Goal: Contribute content: Contribute content

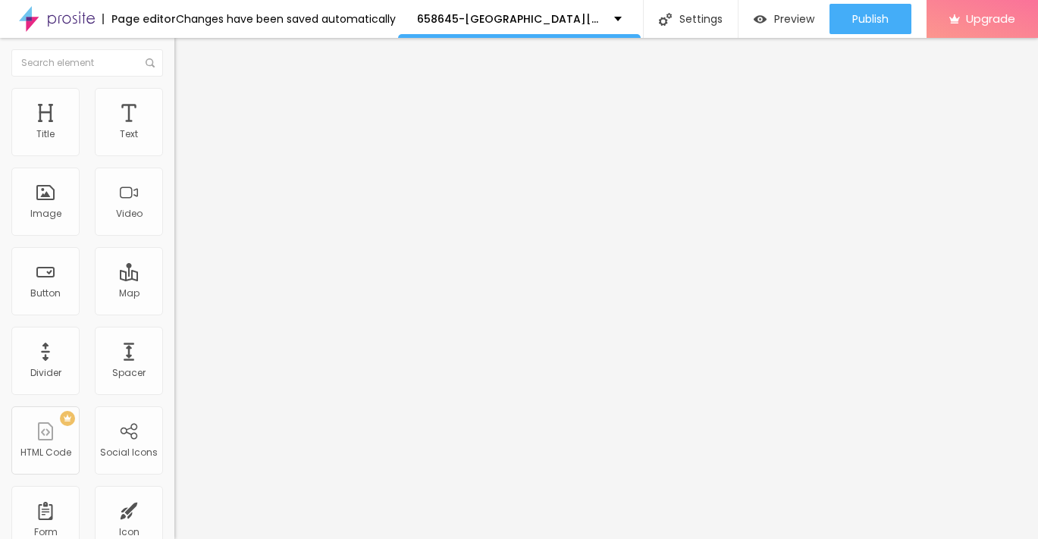
click at [174, 130] on span "Add image" at bounding box center [205, 124] width 62 height 13
click at [174, 100] on li "Style" at bounding box center [261, 95] width 174 height 15
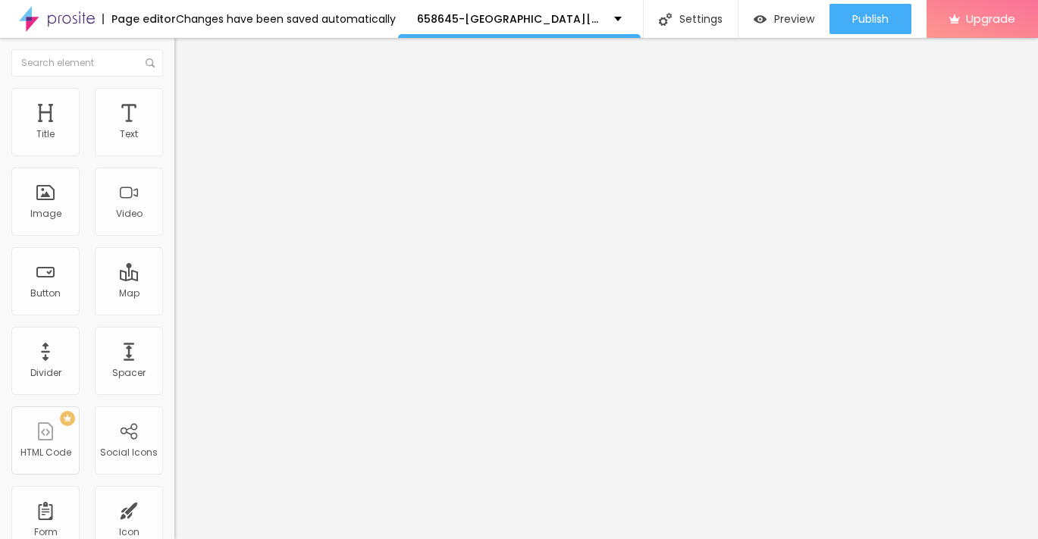
drag, startPoint x: 161, startPoint y: 157, endPoint x: -4, endPoint y: 155, distance: 165.3
click at [0, 155] on html "Page editor Changes have been saved automatically 658645-[GEOGRAPHIC_DATA][PERS…" at bounding box center [519, 269] width 1038 height 539
type input "95"
type input "85"
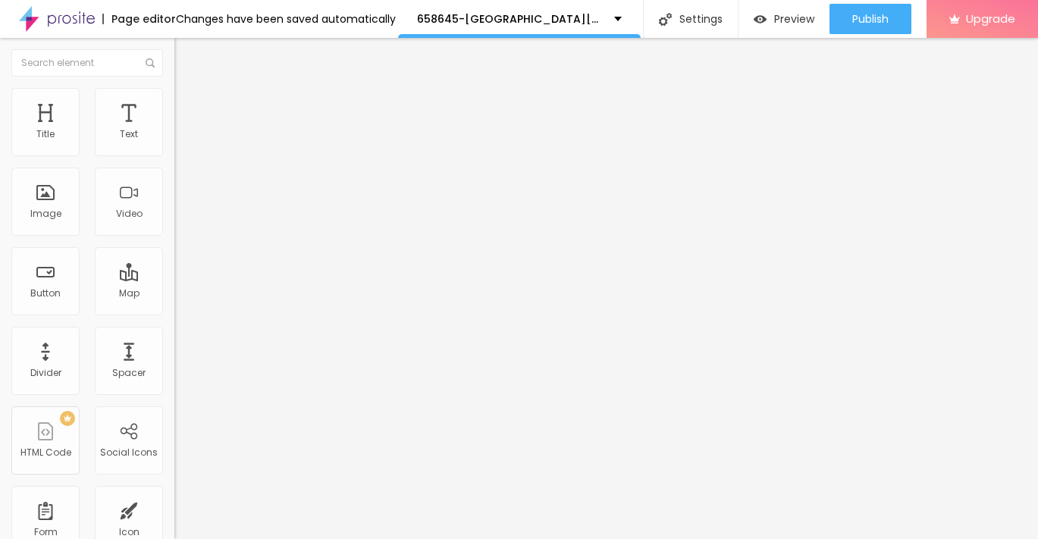
type input "85"
type input "75"
type input "60"
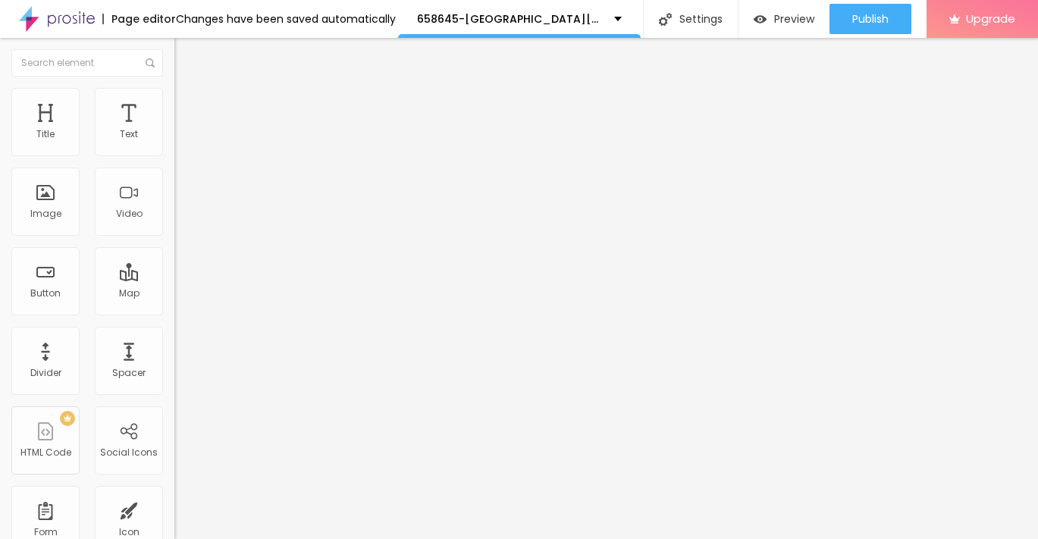
type input "40"
type input "30"
type input "20"
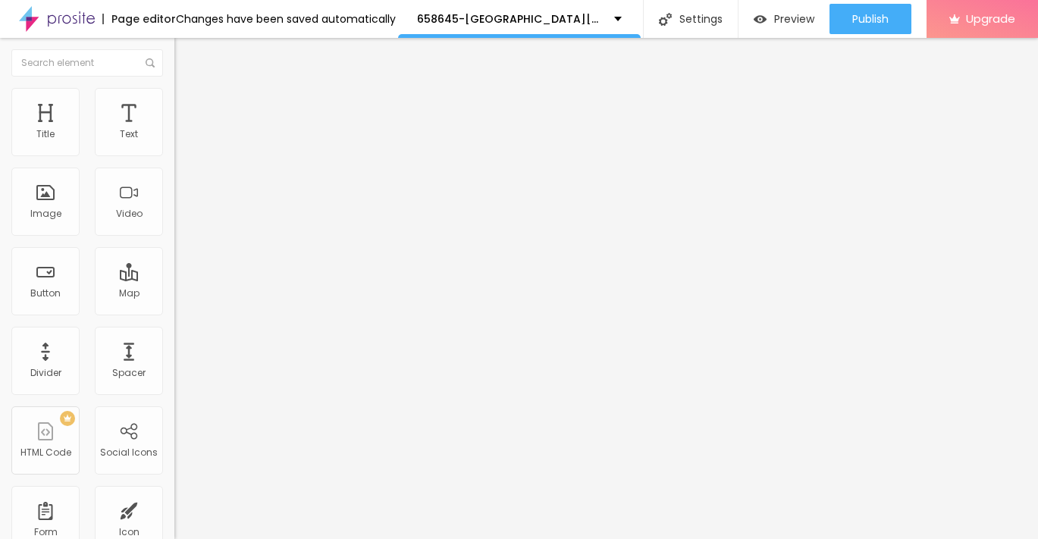
type input "20"
type input "10"
drag, startPoint x: 156, startPoint y: 163, endPoint x: -4, endPoint y: 169, distance: 160.1
type input "10"
click at [174, 155] on input "range" at bounding box center [223, 149] width 98 height 12
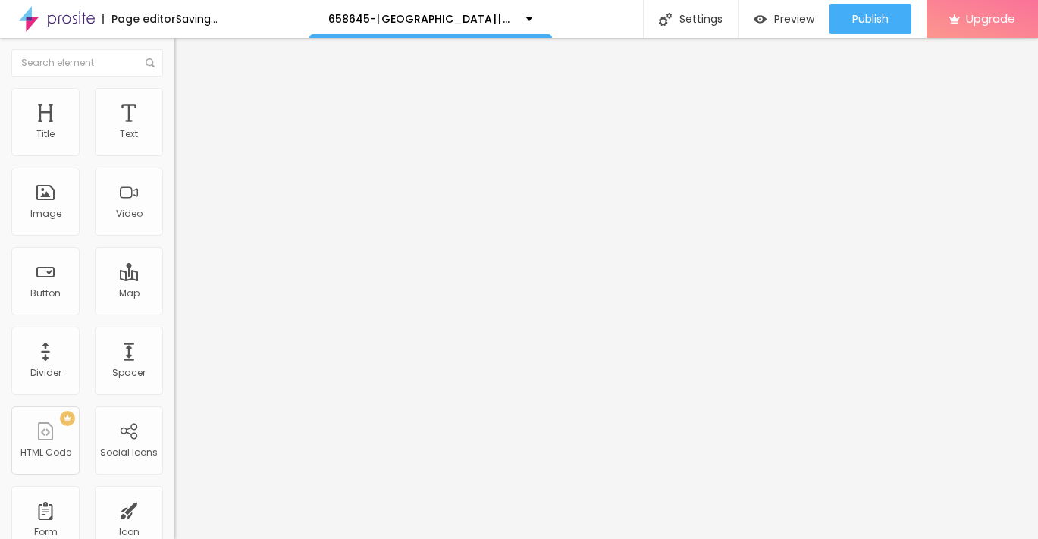
click at [174, 48] on button "Edit Image" at bounding box center [261, 55] width 174 height 35
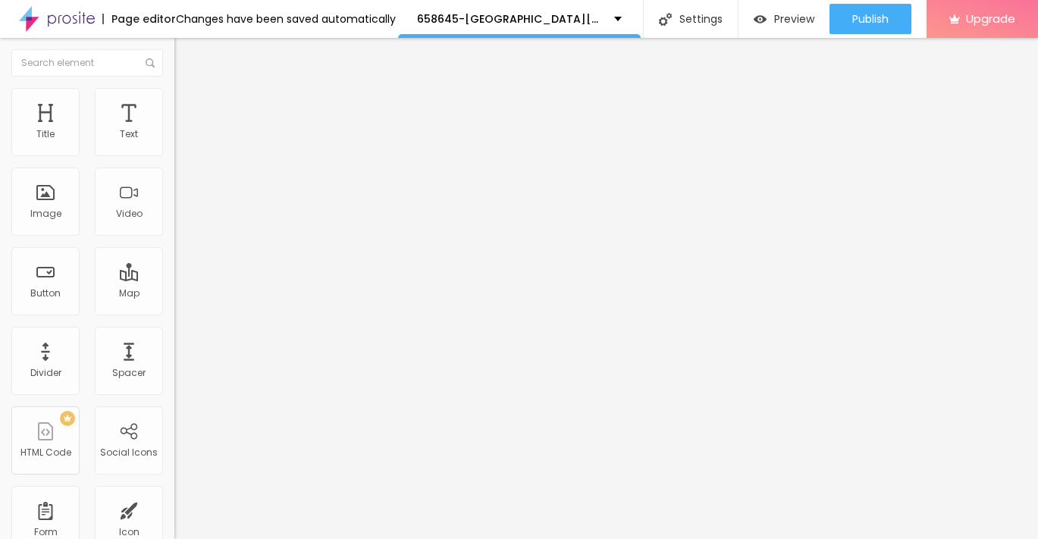
click at [174, 146] on button "button" at bounding box center [184, 138] width 21 height 16
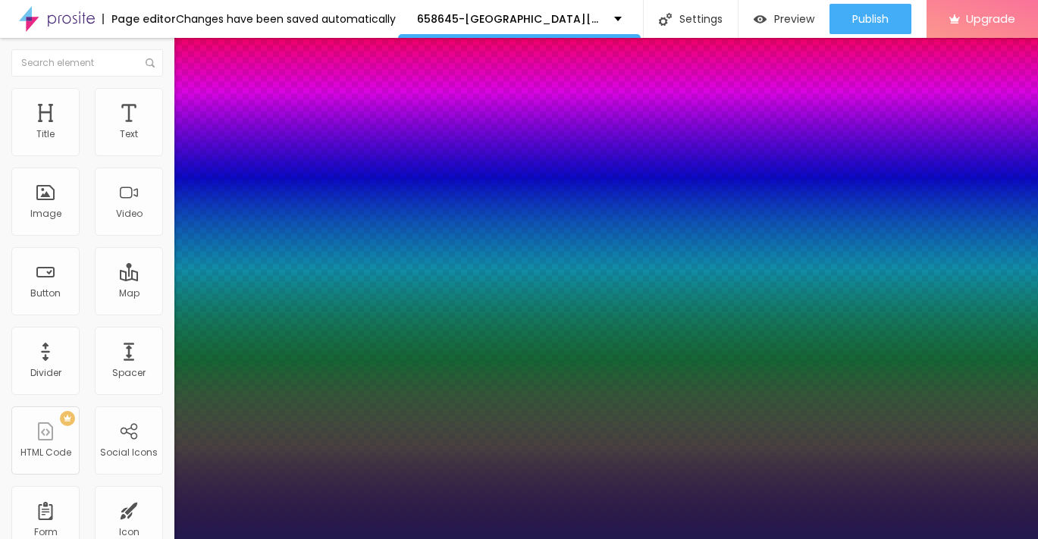
type input "20"
type input "1"
type input "19"
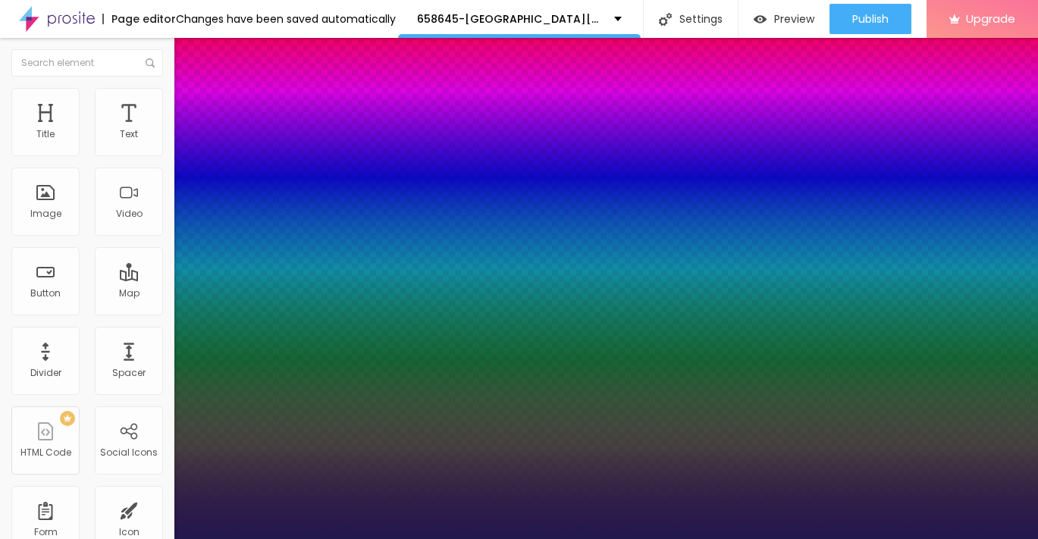
type input "1"
type input "20"
type input "1"
type input "21"
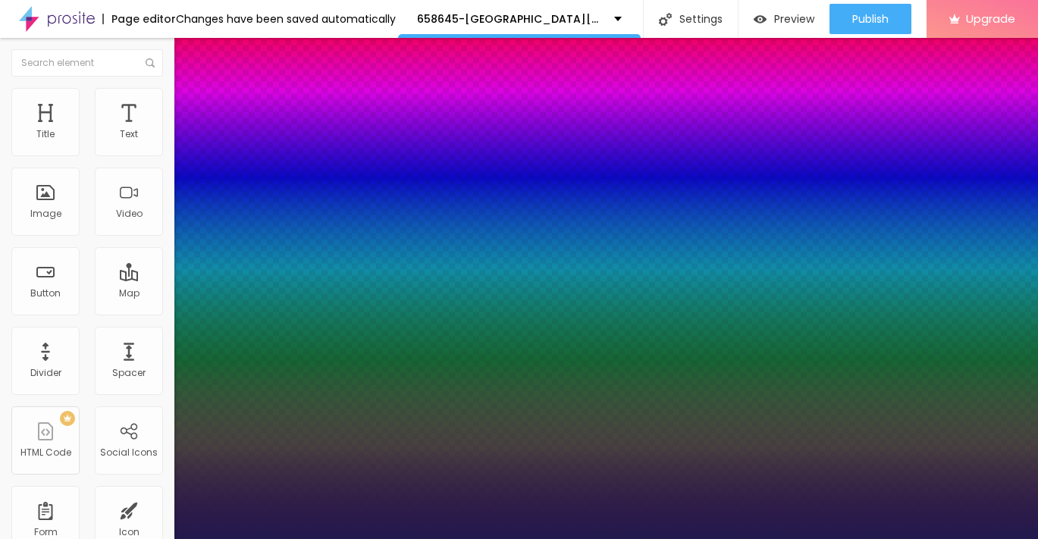
type input "21"
type input "1"
type input "20"
type input "1"
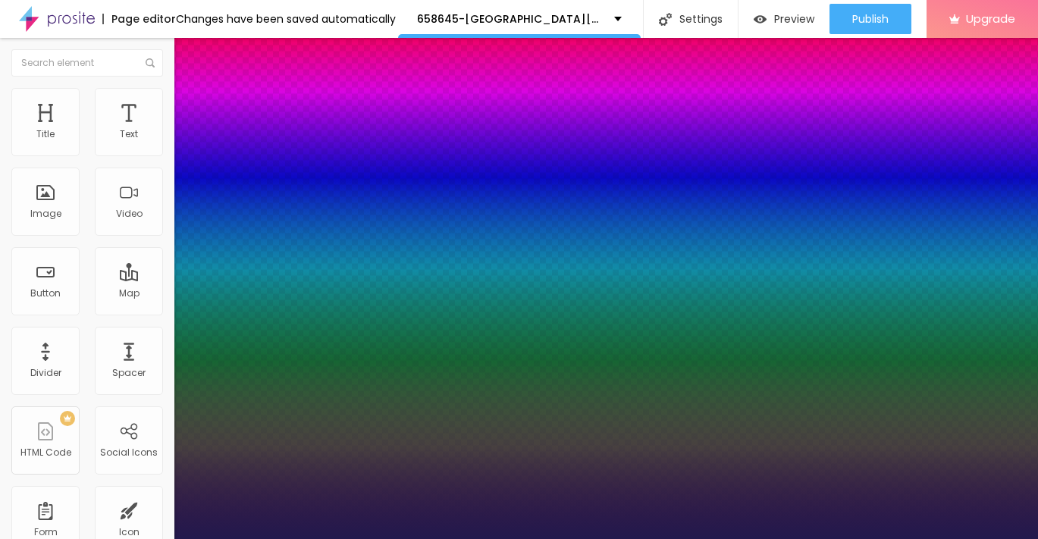
type input "19"
type input "1"
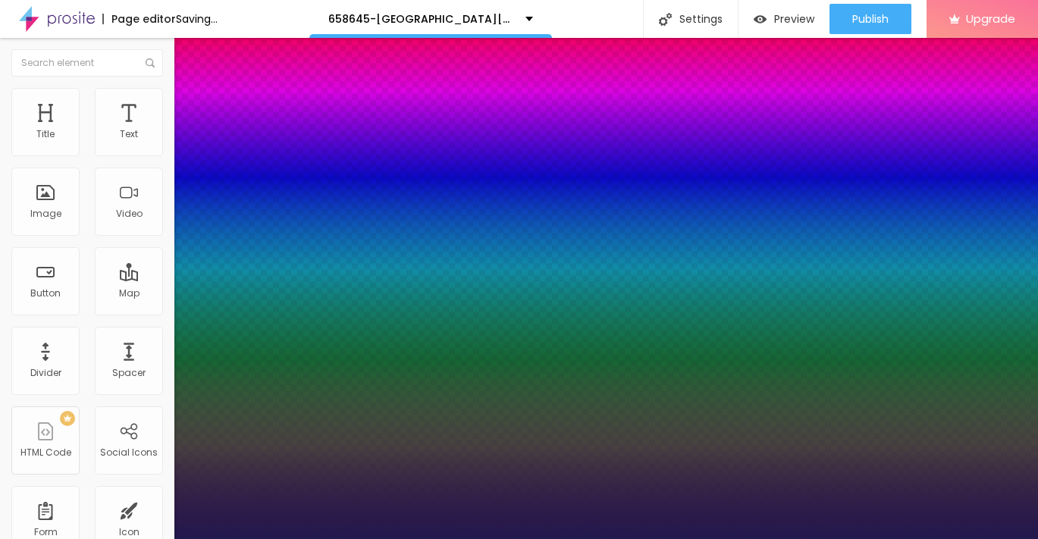
type input "20"
type input "1"
type input "20"
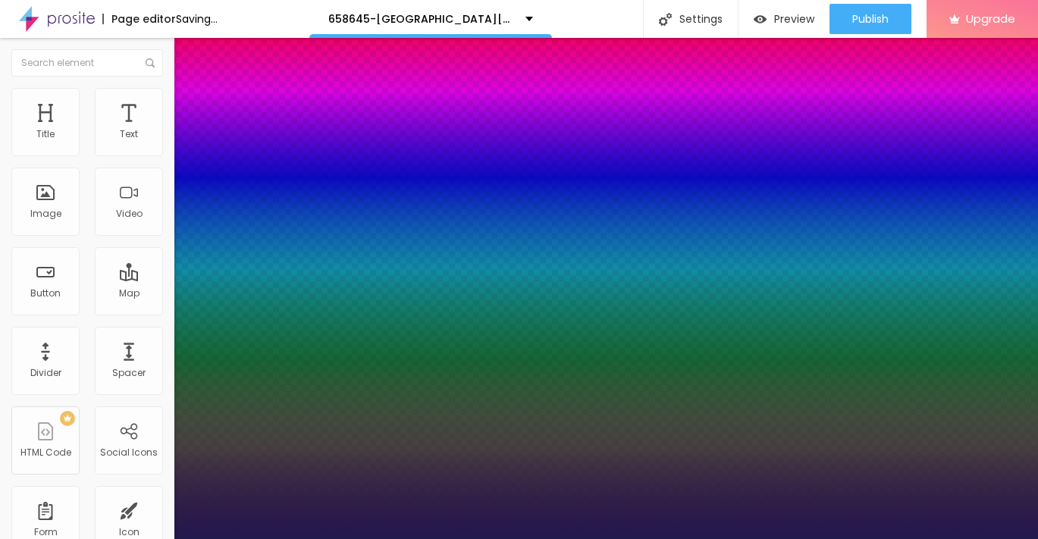
click at [501, 538] on div at bounding box center [519, 539] width 1038 height 0
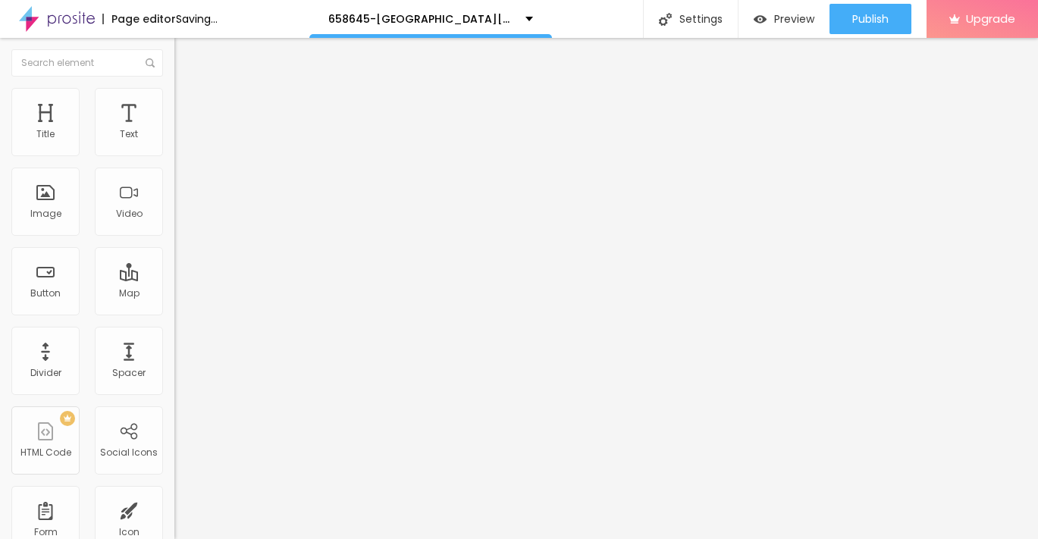
click at [180, 141] on icon "button" at bounding box center [184, 136] width 9 height 9
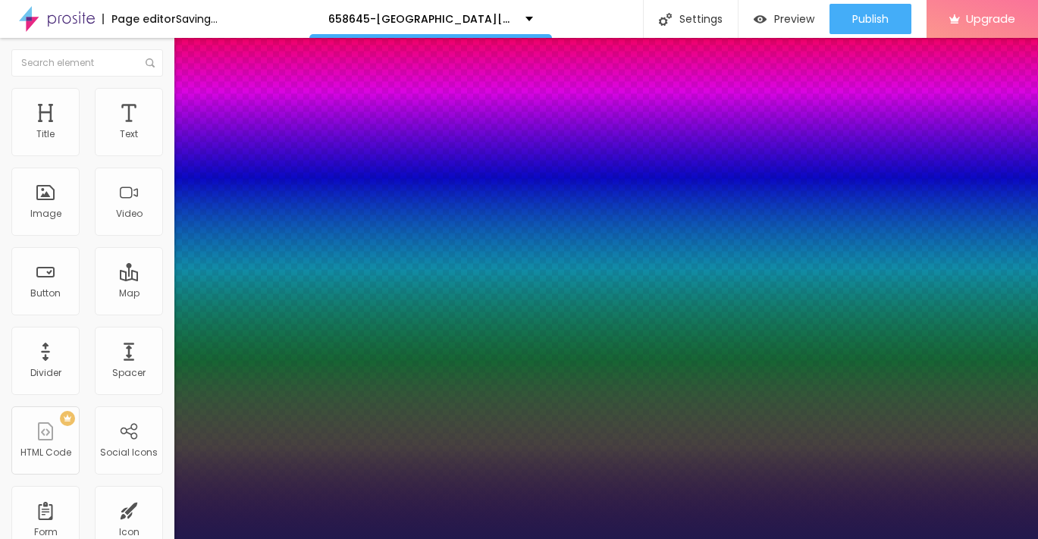
type input "27"
type input "1"
type input "26"
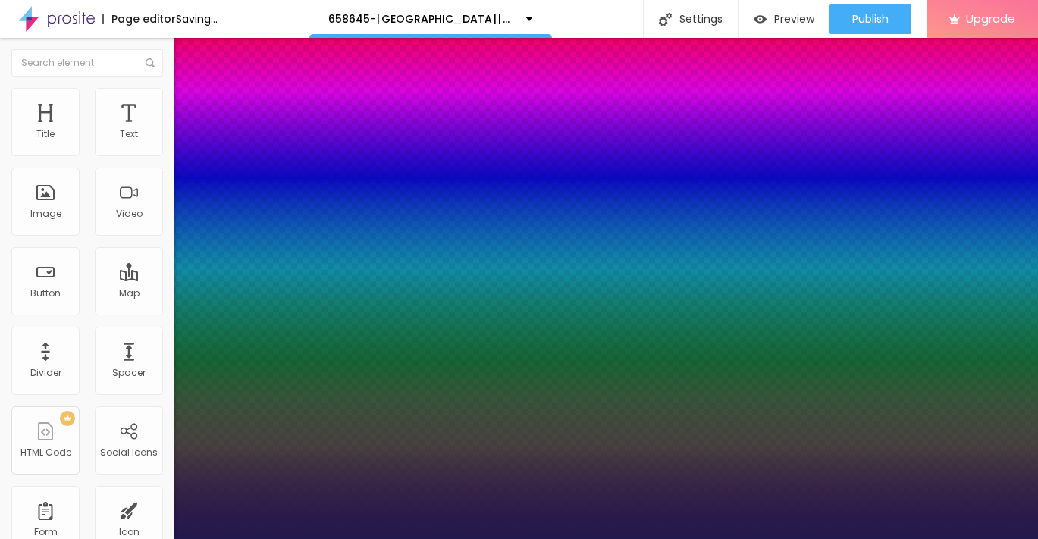
type input "1"
type input "25"
type input "1"
type input "24"
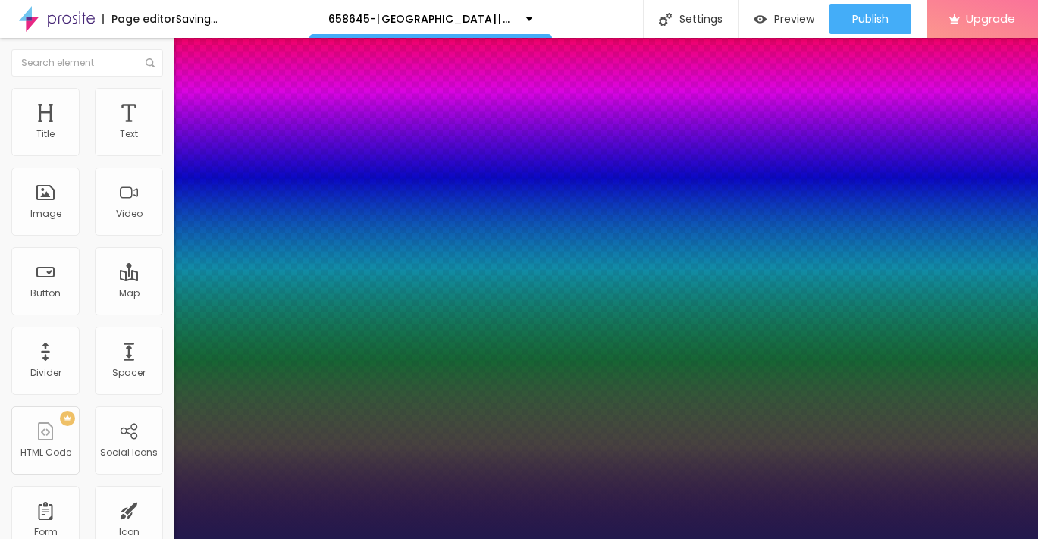
type input "24"
type input "1"
type input "23"
type input "1"
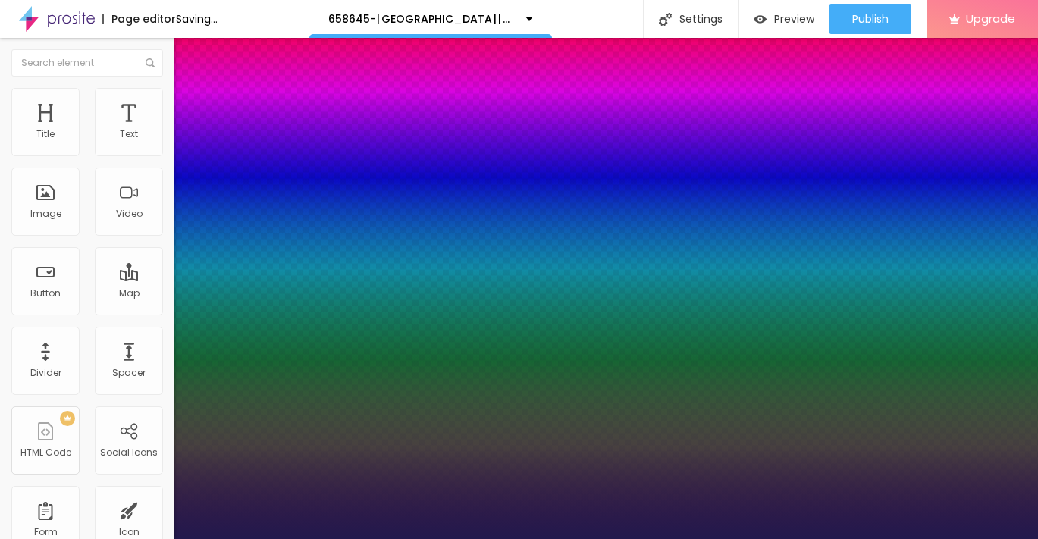
type input "22"
type input "1"
type input "22"
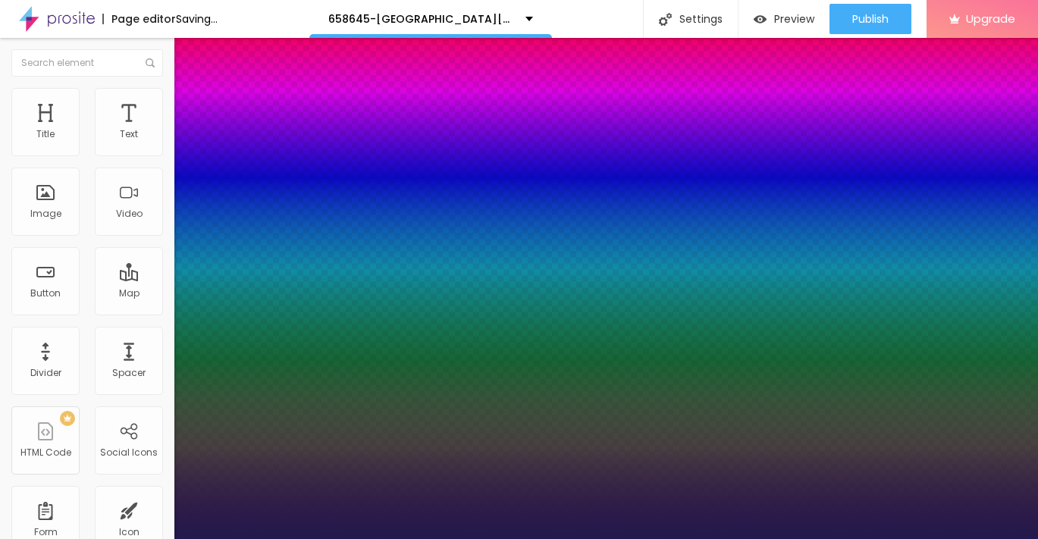
click at [563, 538] on div at bounding box center [519, 539] width 1038 height 0
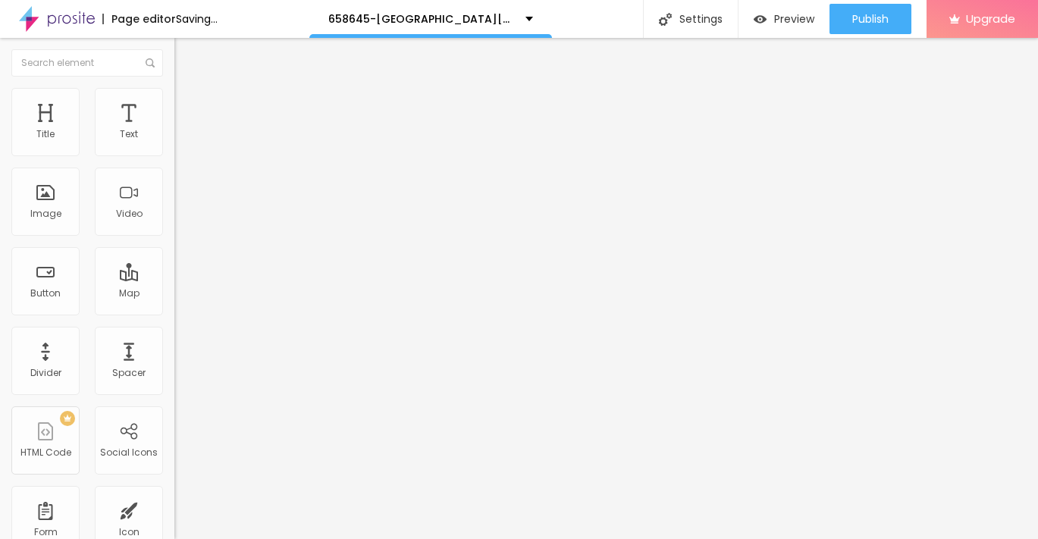
click at [186, 58] on img "button" at bounding box center [192, 55] width 12 height 12
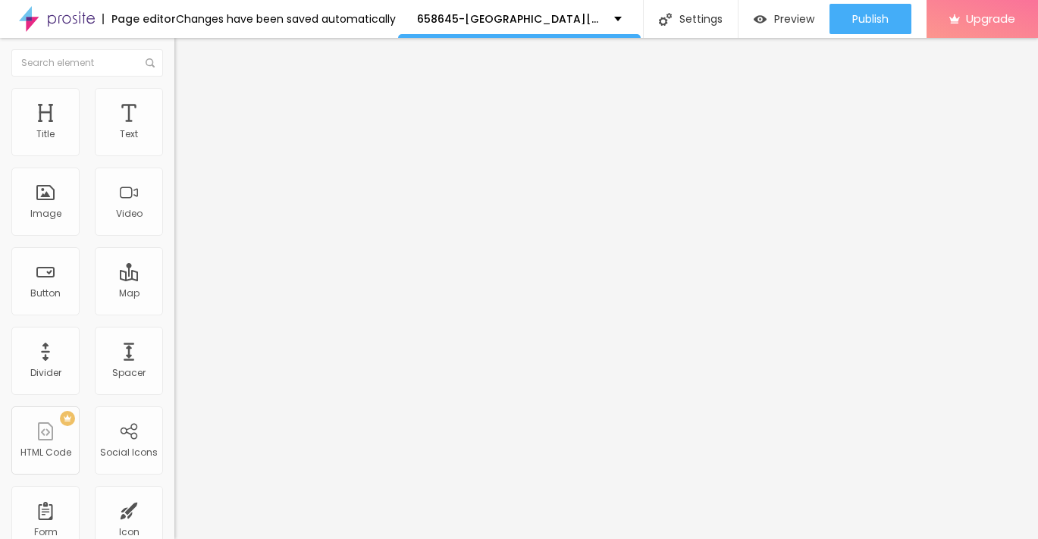
click at [174, 143] on input "Click me" at bounding box center [265, 134] width 182 height 15
paste input "→ VIEW DOCUMENT HERE"
type input "→ VIEW DOCUMENT HERE"
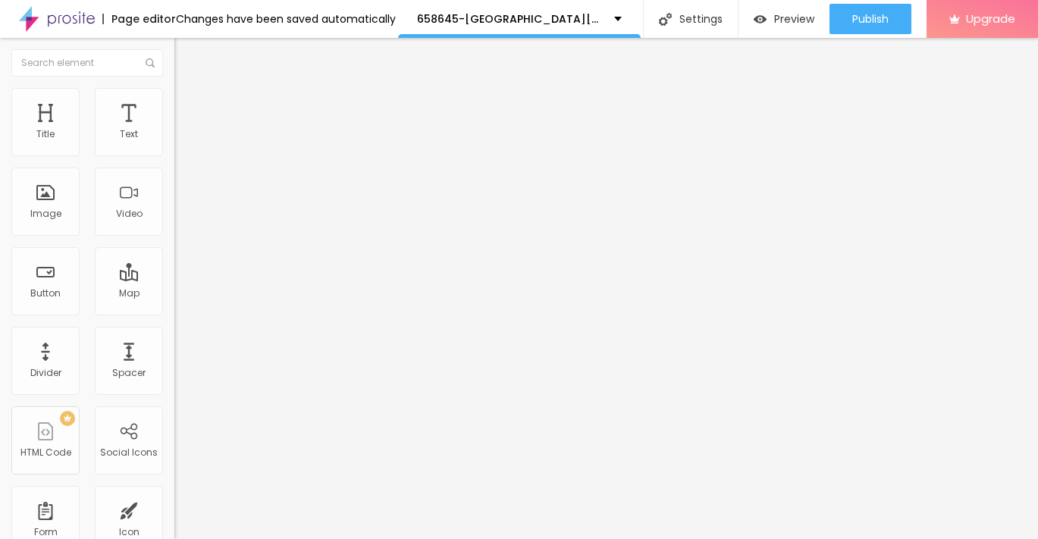
click at [174, 97] on li "Style" at bounding box center [261, 95] width 174 height 15
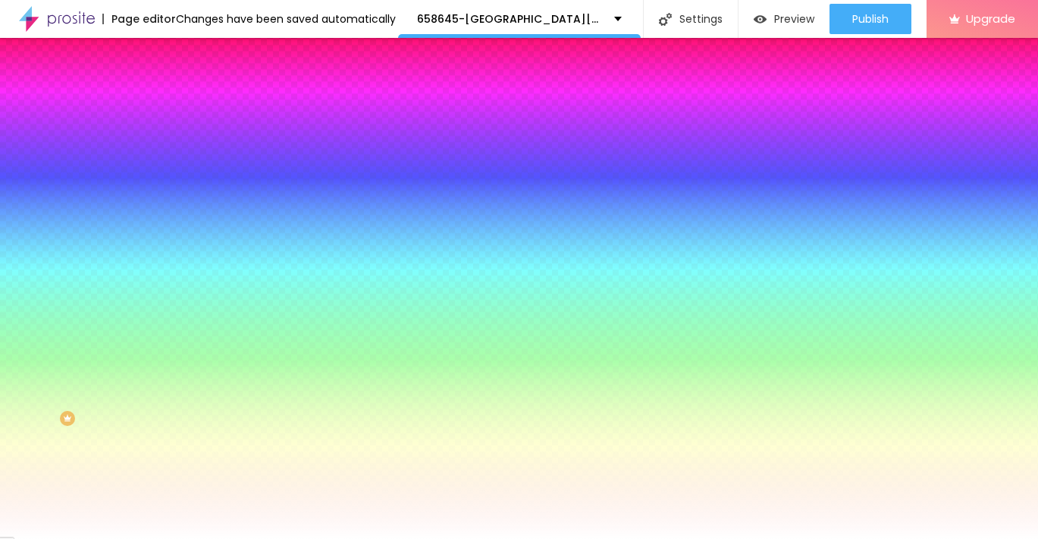
click at [174, 103] on li "Advanced" at bounding box center [261, 110] width 174 height 15
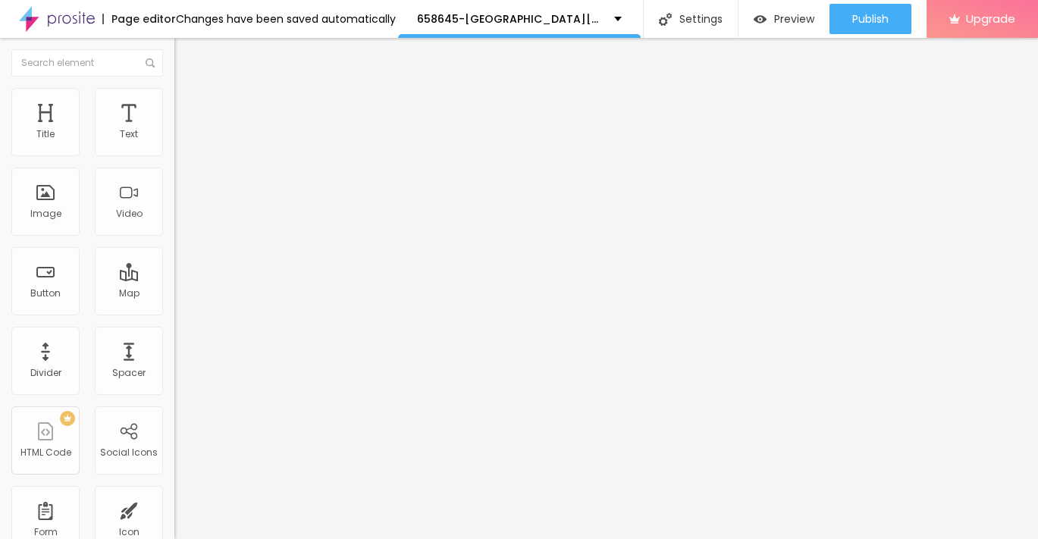
type input "12"
type input "13"
type input "14"
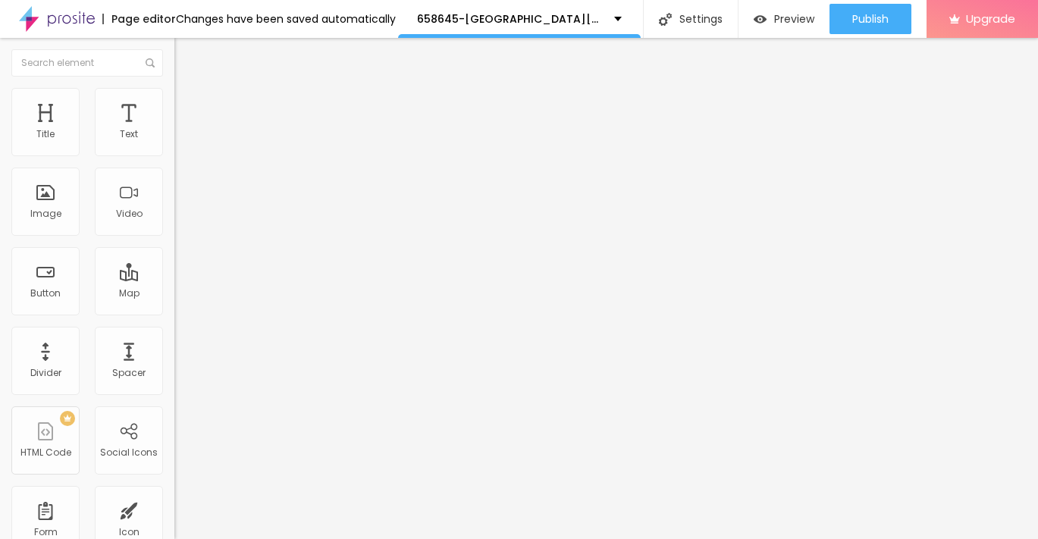
type input "14"
type input "15"
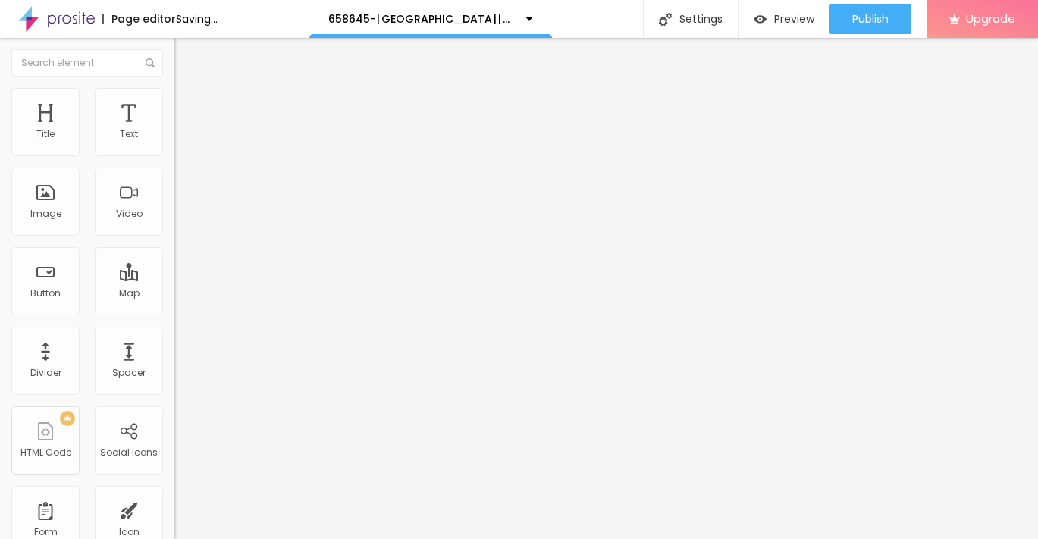
click at [174, 294] on input "range" at bounding box center [223, 300] width 98 height 12
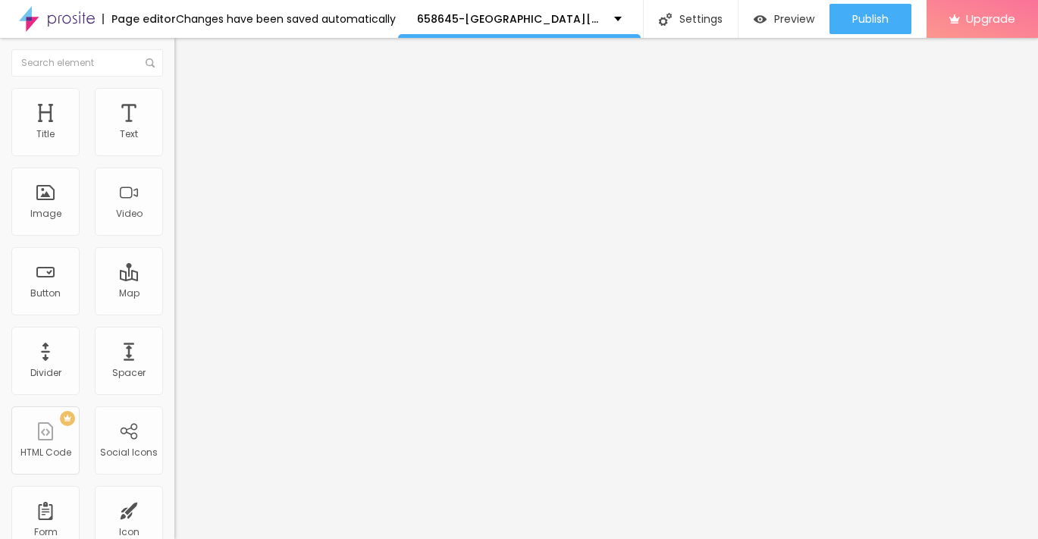
type input "12"
type input "13"
type input "14"
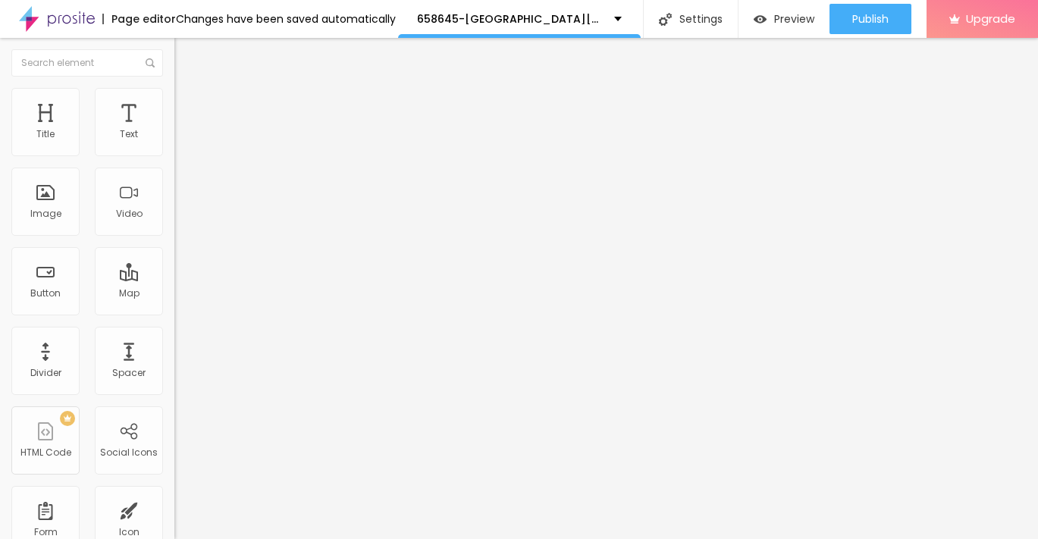
type input "14"
type input "15"
type input "16"
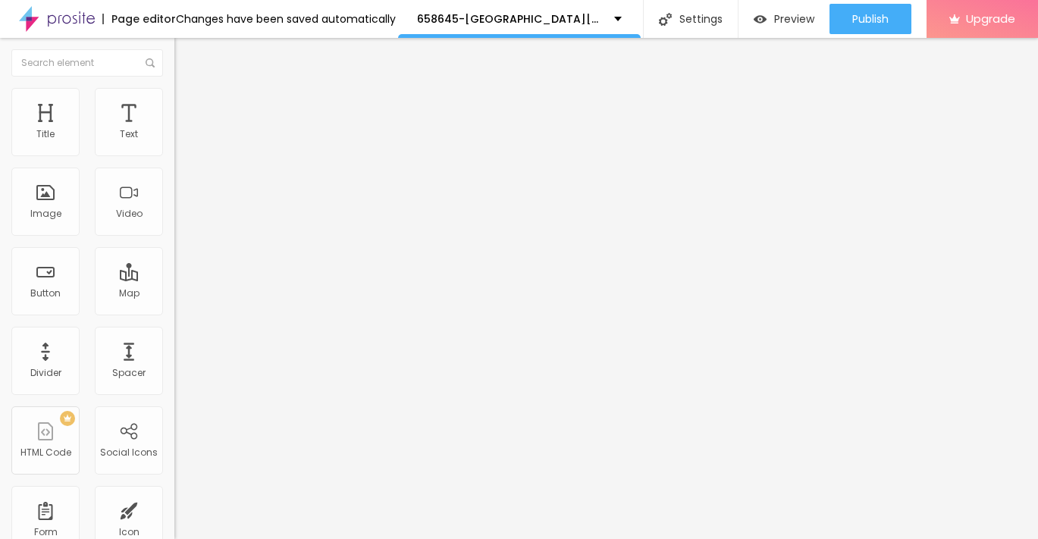
type input "17"
type input "18"
type input "19"
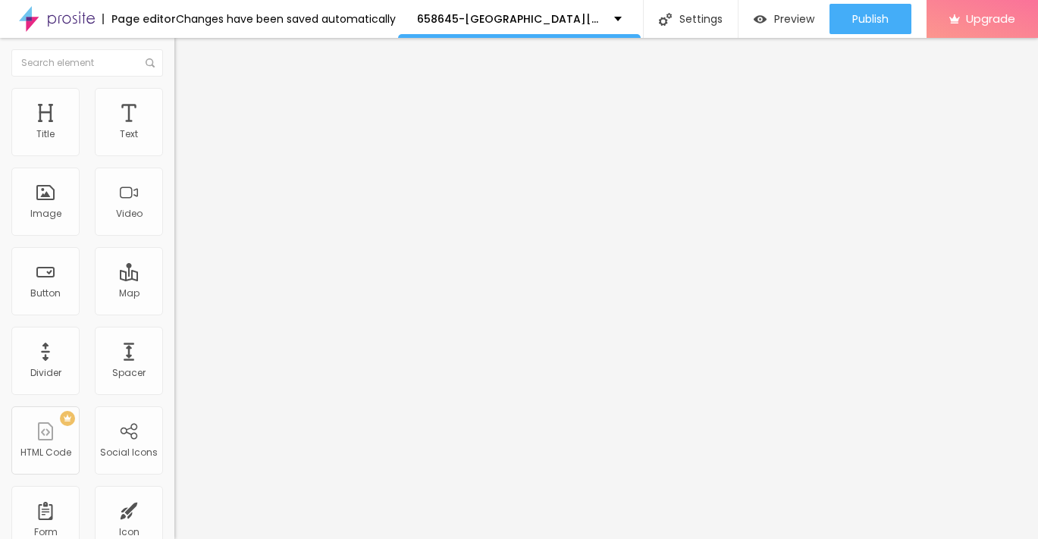
type input "19"
type input "20"
type input "21"
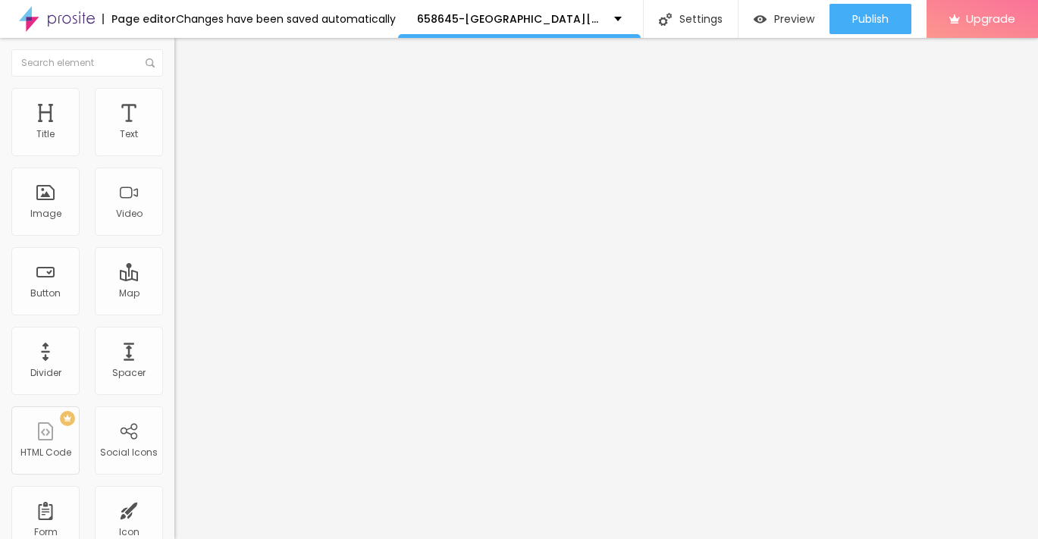
type input "22"
type input "21"
type input "20"
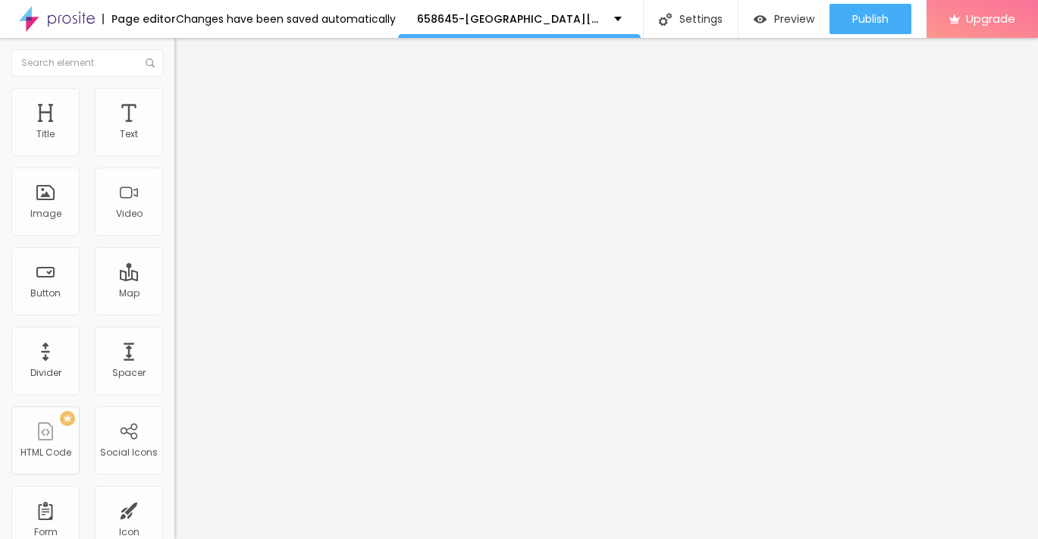
type input "20"
type input "19"
type input "20"
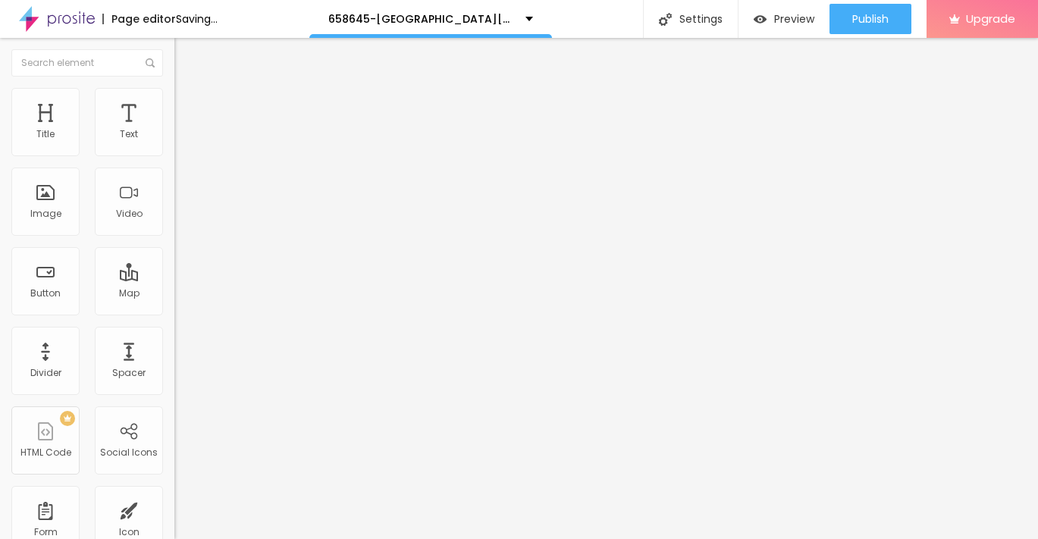
drag, startPoint x: 46, startPoint y: 147, endPoint x: 54, endPoint y: 148, distance: 7.6
type input "20"
click at [174, 294] on input "range" at bounding box center [223, 300] width 98 height 12
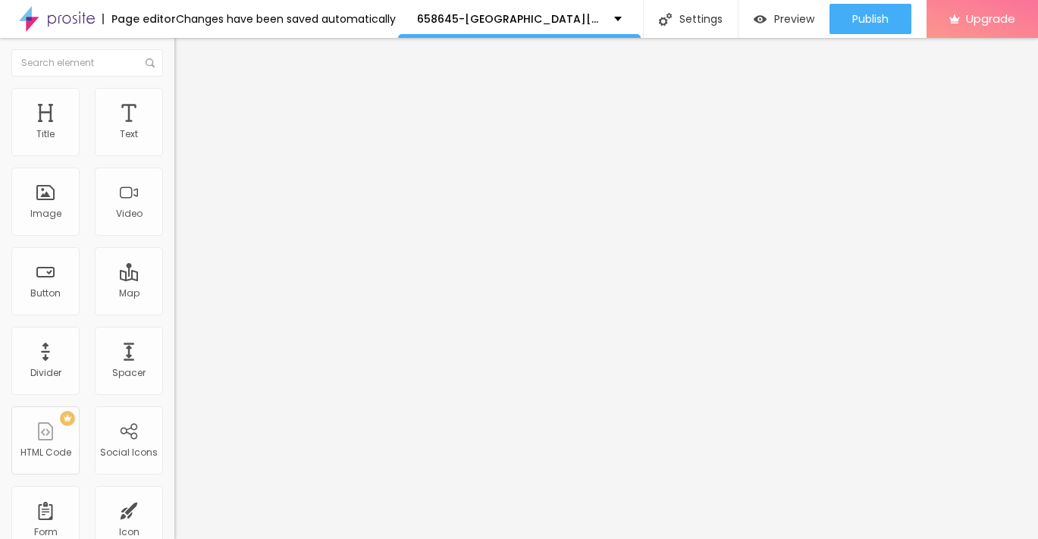
click at [174, 56] on button "Edit Button" at bounding box center [261, 55] width 174 height 35
click at [174, 312] on input "https://" at bounding box center [265, 304] width 182 height 15
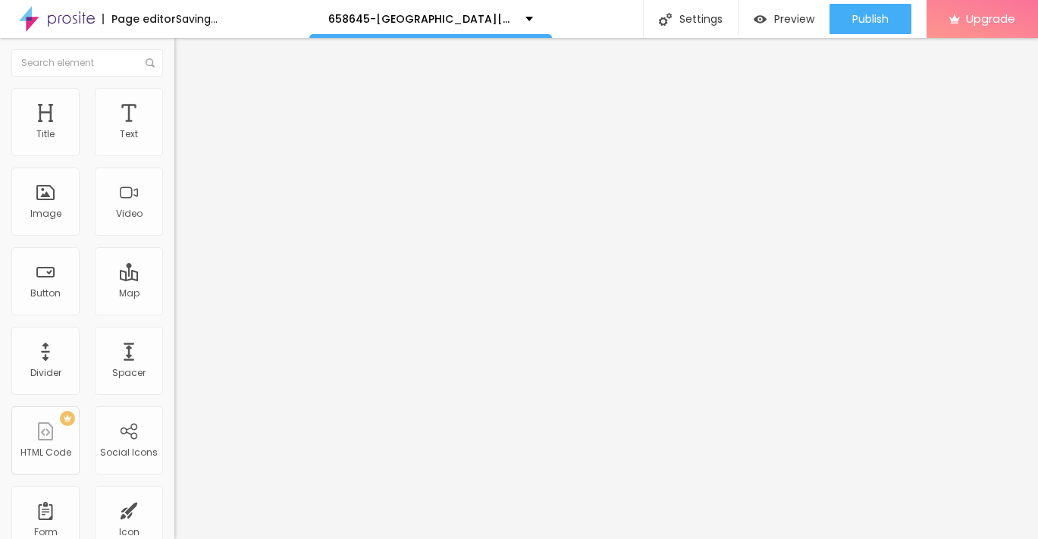
paste input "[URL][DOMAIN_NAME]"
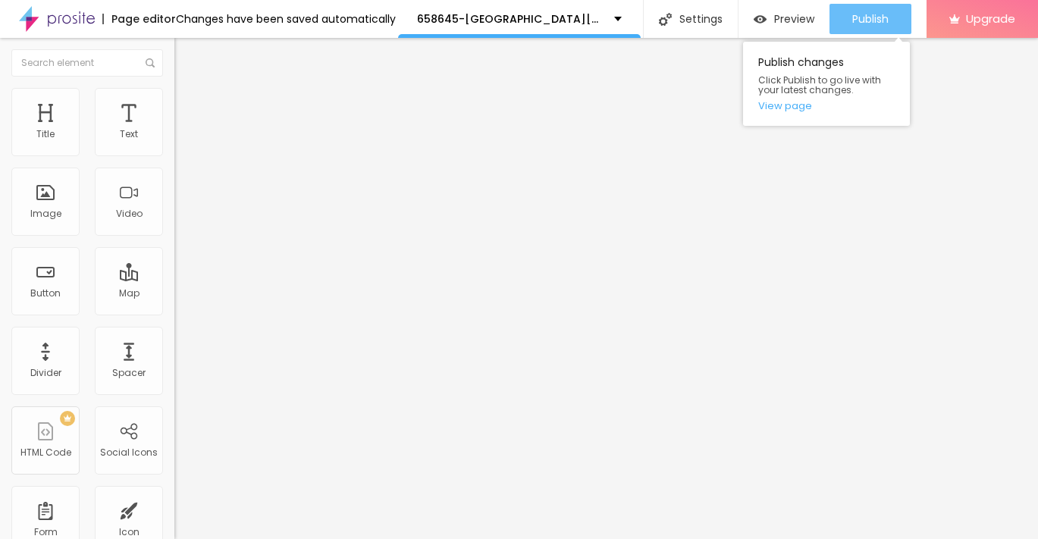
type input "[URL][DOMAIN_NAME]"
click at [881, 22] on span "Publish" at bounding box center [870, 19] width 36 height 12
